Goal: Information Seeking & Learning: Learn about a topic

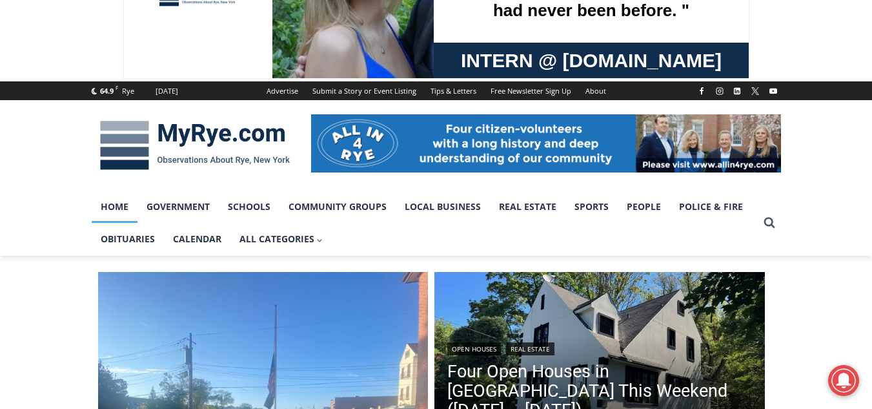
scroll to position [194, 0]
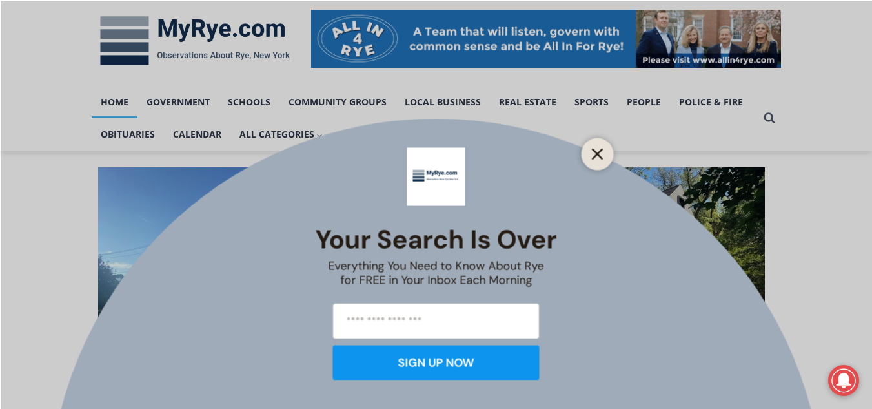
click at [593, 155] on icon "Close" at bounding box center [598, 154] width 12 height 12
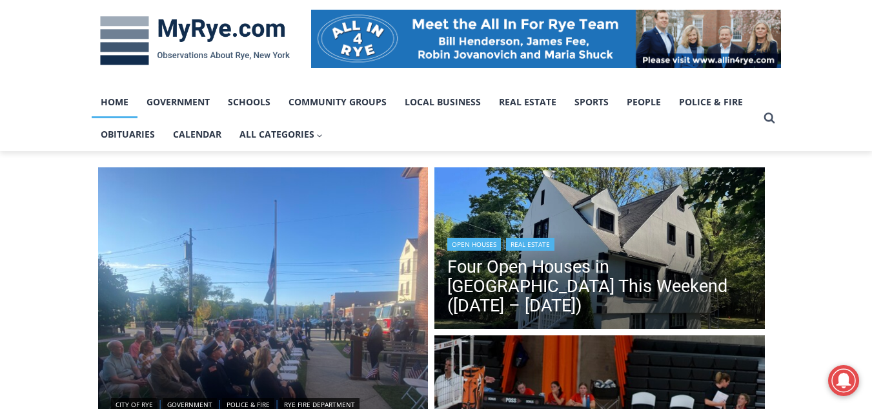
click at [627, 250] on div "Open Houses | Real Estate" at bounding box center [599, 242] width 305 height 15
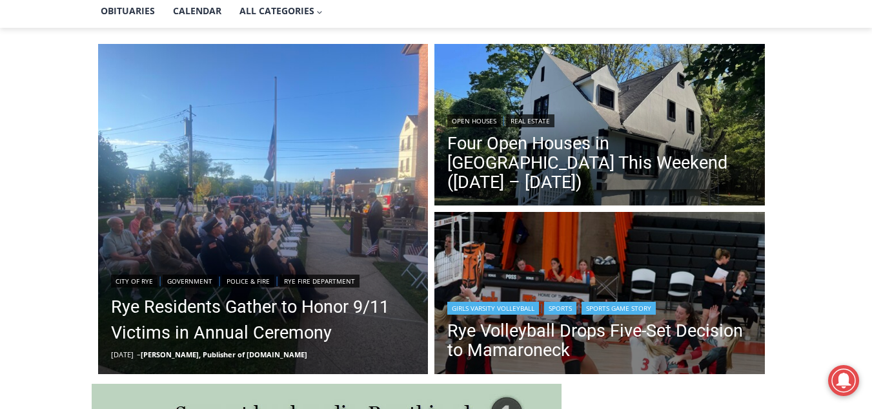
scroll to position [323, 0]
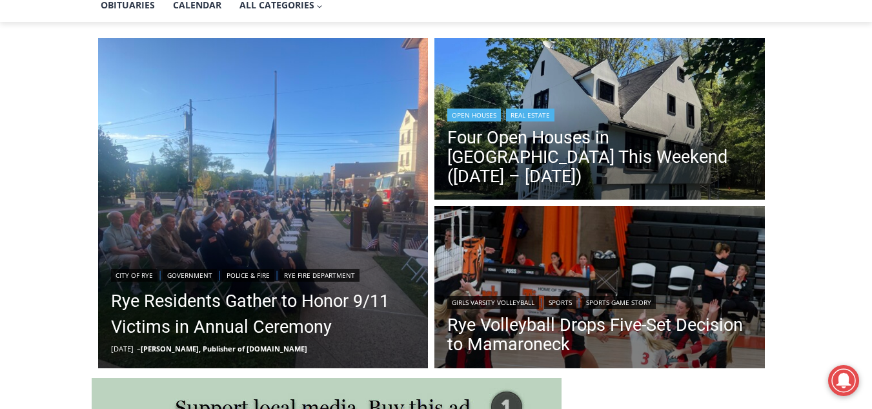
click at [483, 121] on link "Open Houses" at bounding box center [474, 114] width 54 height 13
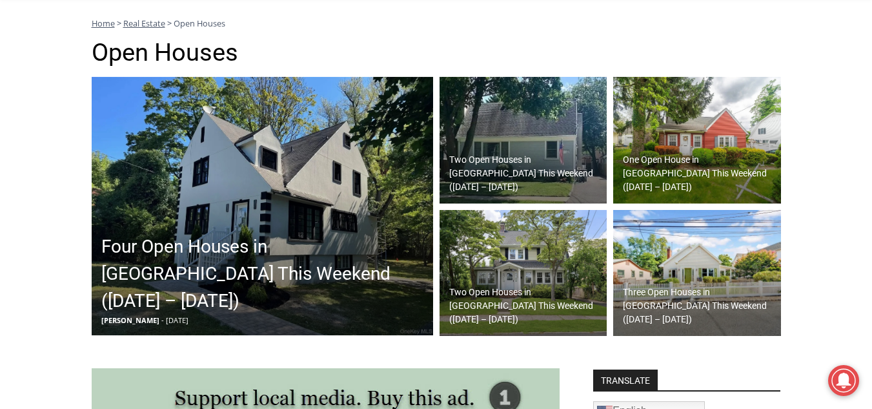
scroll to position [364, 0]
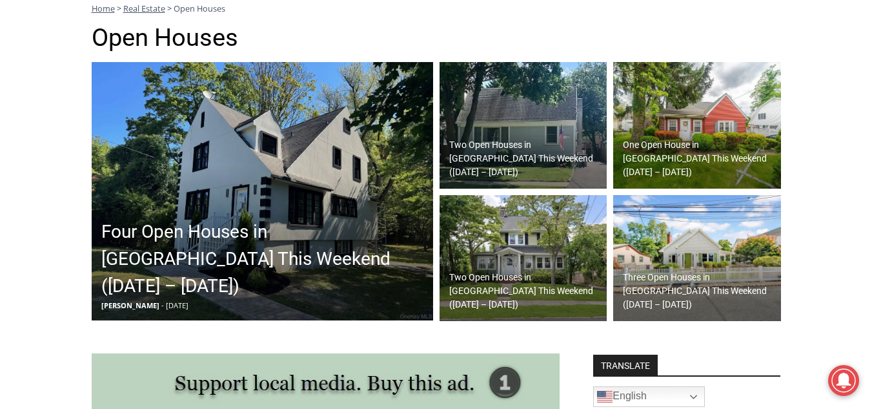
click at [310, 260] on h2 "Four Open Houses in [GEOGRAPHIC_DATA] This Weekend ([DATE] – [DATE])" at bounding box center [265, 258] width 329 height 81
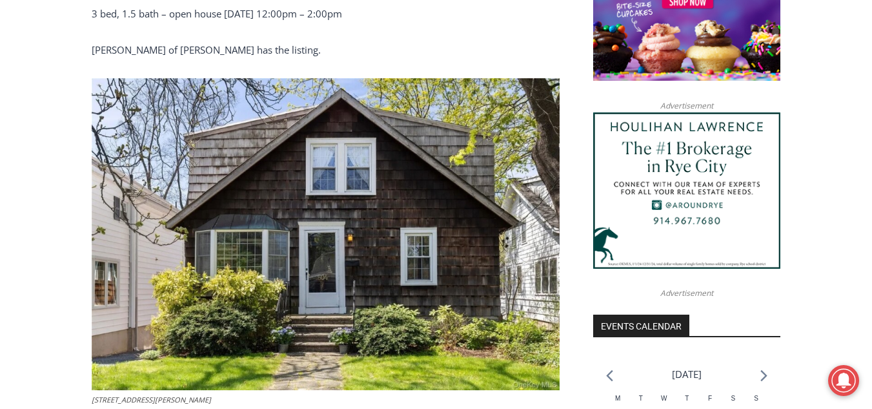
scroll to position [945, 0]
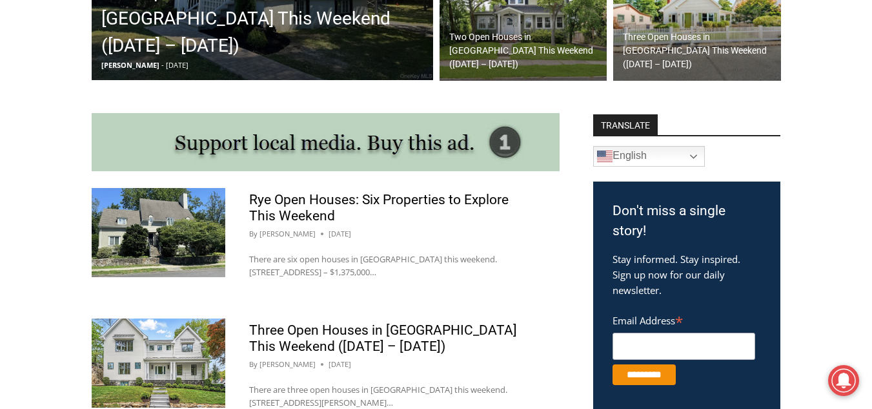
scroll to position [403, 0]
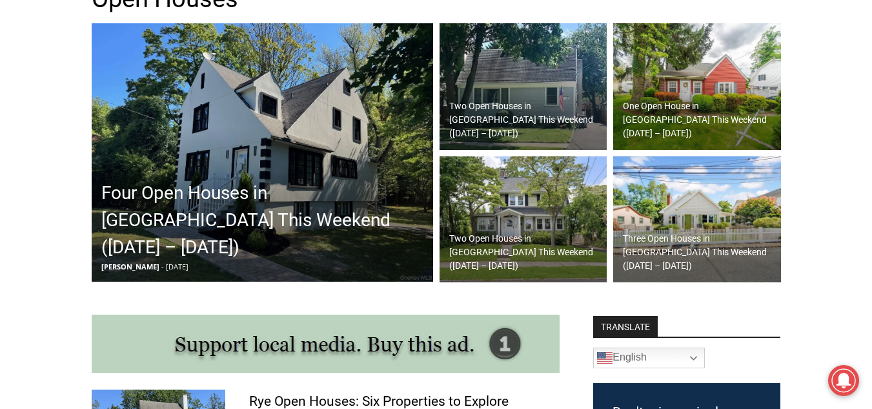
click at [698, 217] on img at bounding box center [697, 219] width 168 height 127
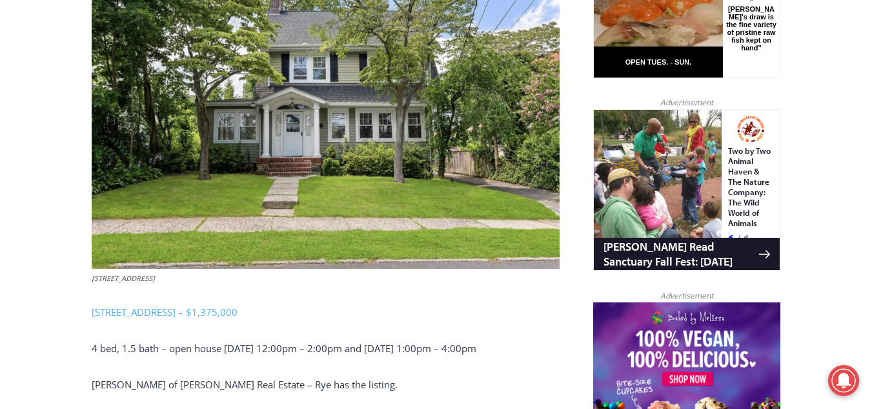
scroll to position [751, 0]
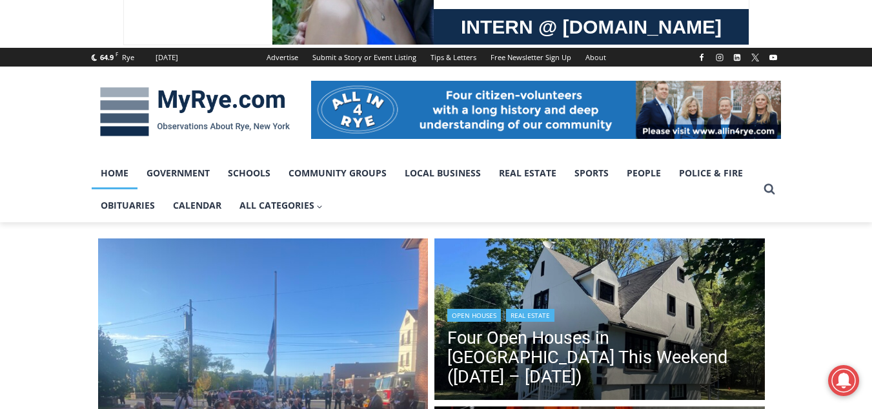
scroll to position [119, 0]
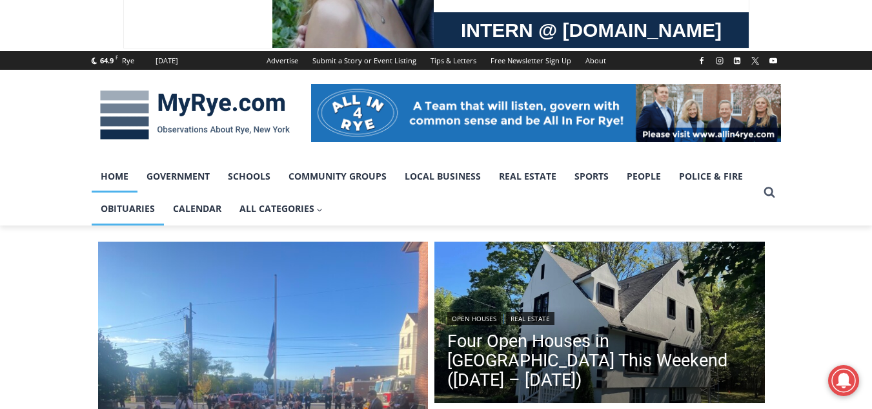
click at [126, 209] on link "Obituaries" at bounding box center [128, 208] width 72 height 32
